Goal: Task Accomplishment & Management: Manage account settings

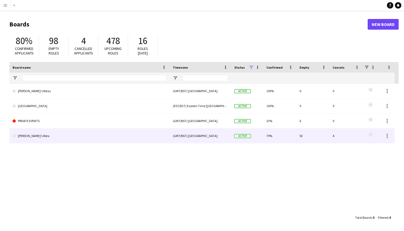
click at [20, 138] on link "[PERSON_NAME]'s Rota" at bounding box center [90, 136] width 154 height 15
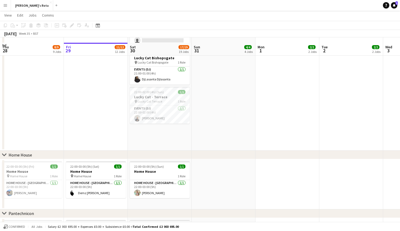
scroll to position [420, 0]
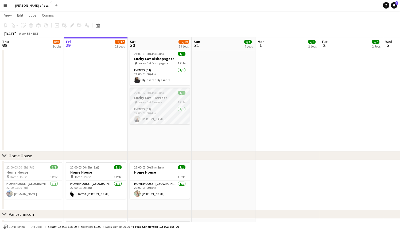
click at [156, 96] on h3 "Lucky Cat - Terrace" at bounding box center [160, 97] width 60 height 5
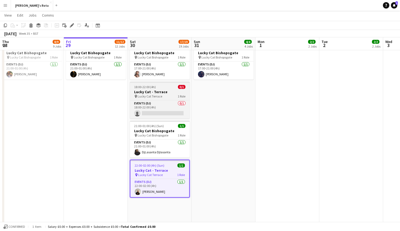
scroll to position [342, 0]
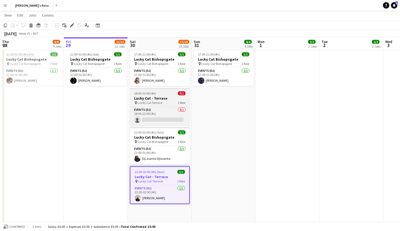
click at [161, 106] on app-job-card "18:00-22:00 (4h) 0/1 Lucky Cat - Terrace pin Lucky Cat Terrace 1 Role Events (D…" at bounding box center [160, 106] width 60 height 37
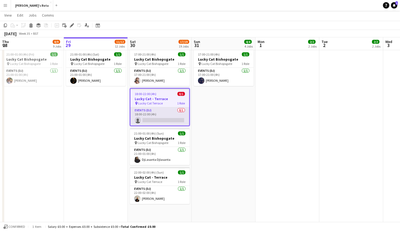
click at [166, 114] on app-card-role "Events (DJ) 0/1 18:00-22:00 (4h) single-neutral-actions" at bounding box center [160, 117] width 59 height 18
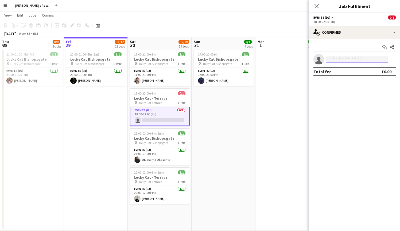
click at [345, 59] on input at bounding box center [358, 59] width 62 height 6
type input "*"
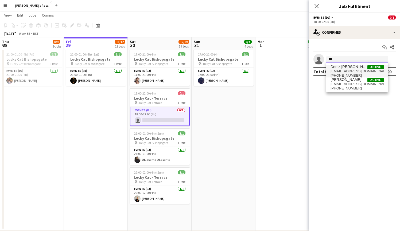
type input "***"
click at [346, 68] on span "Demz [PERSON_NAME]" at bounding box center [349, 67] width 37 height 5
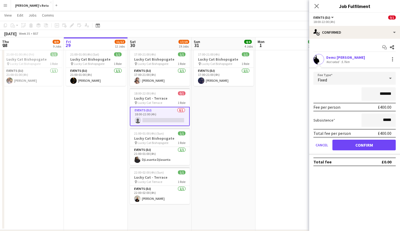
type input "*******"
click at [356, 62] on div "Demz [PERSON_NAME] Not rated 5.7km" at bounding box center [354, 59] width 91 height 11
click at [394, 58] on div at bounding box center [393, 59] width 6 height 6
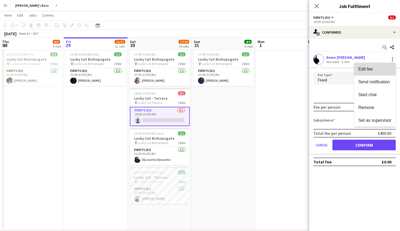
click at [385, 67] on button "Edit fee" at bounding box center [375, 69] width 42 height 13
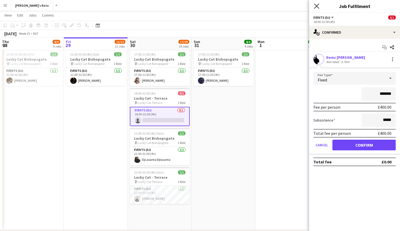
click at [317, 5] on icon "Close pop-in" at bounding box center [316, 5] width 5 height 5
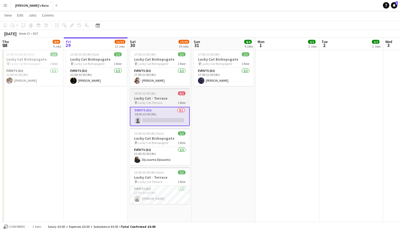
click at [152, 93] on span "18:00-22:00 (4h)" at bounding box center [145, 93] width 22 height 4
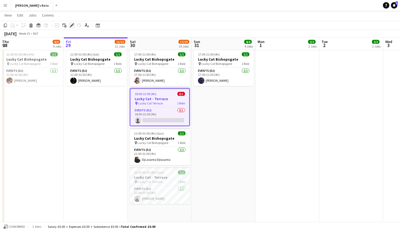
click at [70, 23] on icon "Edit" at bounding box center [72, 25] width 4 height 4
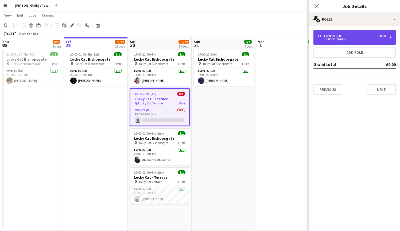
click at [366, 39] on div "18:00-22:00 (4h)" at bounding box center [352, 39] width 68 height 3
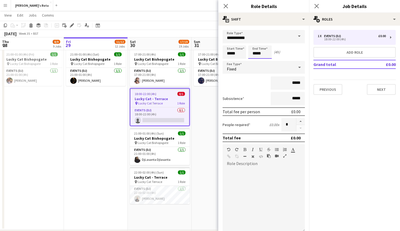
click at [263, 53] on input "*****" at bounding box center [260, 51] width 24 height 13
click at [255, 44] on div at bounding box center [255, 42] width 11 height 5
type input "*****"
click at [255, 42] on div at bounding box center [255, 42] width 11 height 5
click at [225, 7] on icon at bounding box center [225, 5] width 5 height 5
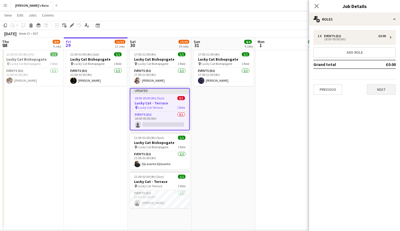
click at [384, 88] on button "Next" at bounding box center [381, 89] width 29 height 11
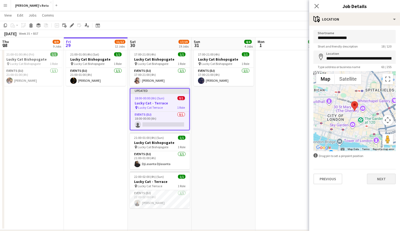
click at [388, 176] on button "Next" at bounding box center [381, 179] width 29 height 11
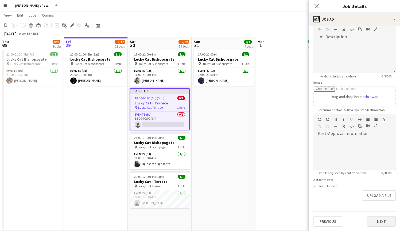
scroll to position [50, 0]
click at [379, 216] on button "Next" at bounding box center [381, 221] width 29 height 11
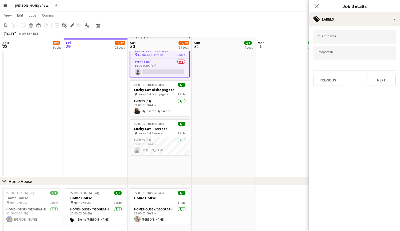
scroll to position [396, 0]
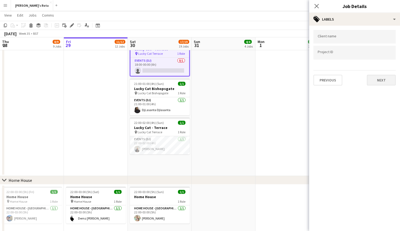
click at [378, 81] on button "Next" at bounding box center [381, 80] width 29 height 11
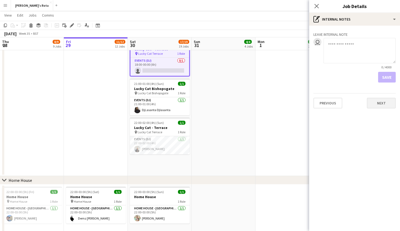
click at [384, 105] on button "Next" at bounding box center [381, 103] width 29 height 11
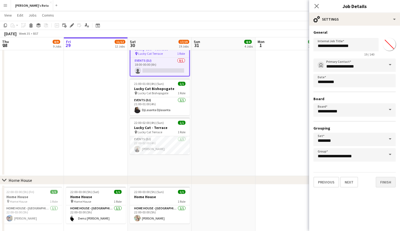
click at [384, 184] on button "Finish" at bounding box center [386, 182] width 20 height 11
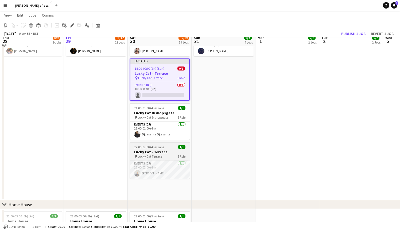
scroll to position [367, 0]
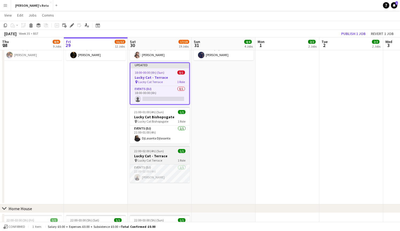
click at [160, 153] on span "22:00-02:00 (4h) (Sun)" at bounding box center [149, 151] width 30 height 4
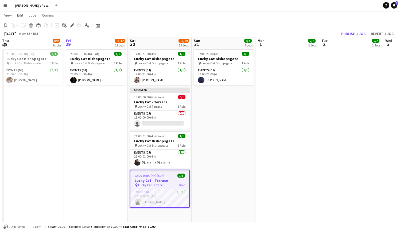
scroll to position [341, 0]
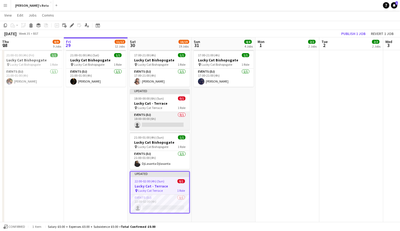
click at [156, 124] on app-card-role "Events (DJ) 0/1 18:00-00:00 (6h) single-neutral-actions" at bounding box center [160, 121] width 60 height 18
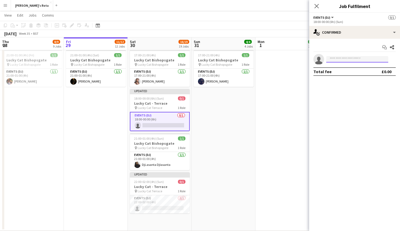
click at [377, 58] on input at bounding box center [358, 59] width 62 height 6
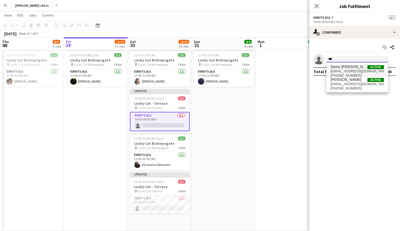
type input "***"
click at [360, 69] on span "Demz [PERSON_NAME] Active" at bounding box center [357, 67] width 53 height 5
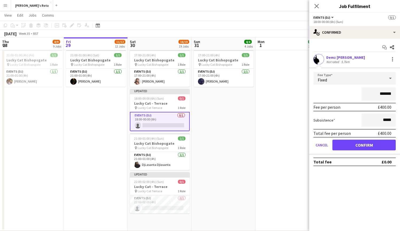
type input "*******"
click at [370, 145] on button "Confirm" at bounding box center [364, 145] width 63 height 11
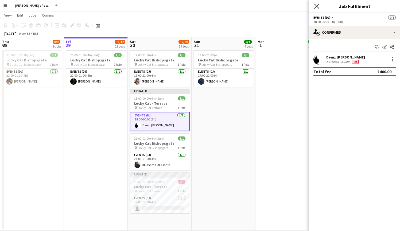
click at [317, 6] on icon at bounding box center [316, 5] width 5 height 5
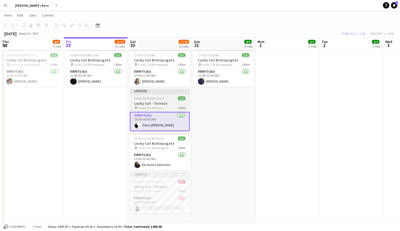
click at [162, 95] on app-job-card "Updated 18:00-00:00 (6h) (Sun) 1/1 Lucky Cat - Terrace pin Lucky Cat Terrace 1 …" at bounding box center [160, 110] width 60 height 42
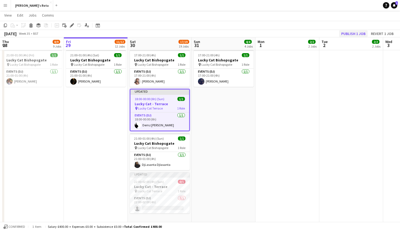
click at [356, 33] on button "Publish 1 job" at bounding box center [353, 33] width 29 height 7
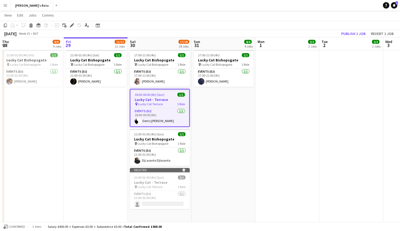
click at [168, 99] on h3 "Lucky Cat - Terrace" at bounding box center [160, 99] width 59 height 5
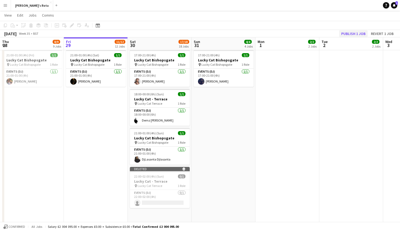
click at [352, 33] on button "Publish 1 job" at bounding box center [353, 33] width 29 height 7
